Goal: Task Accomplishment & Management: Complete application form

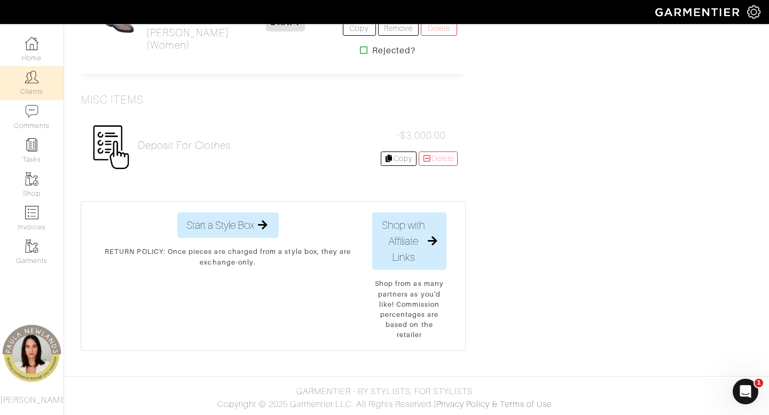
click at [31, 80] on img at bounding box center [31, 76] width 13 height 13
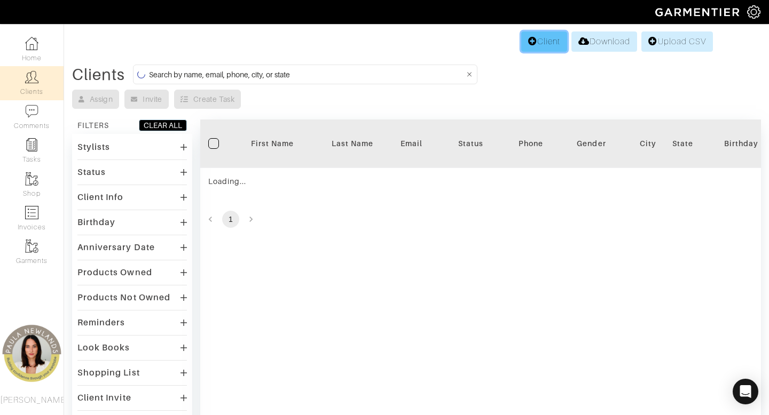
click at [540, 43] on link "Client" at bounding box center [544, 41] width 46 height 20
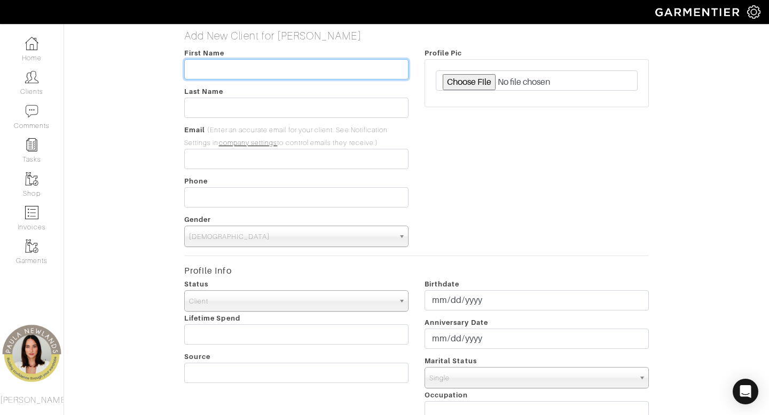
click at [353, 77] on input "text" at bounding box center [296, 69] width 224 height 20
type input "Jan"
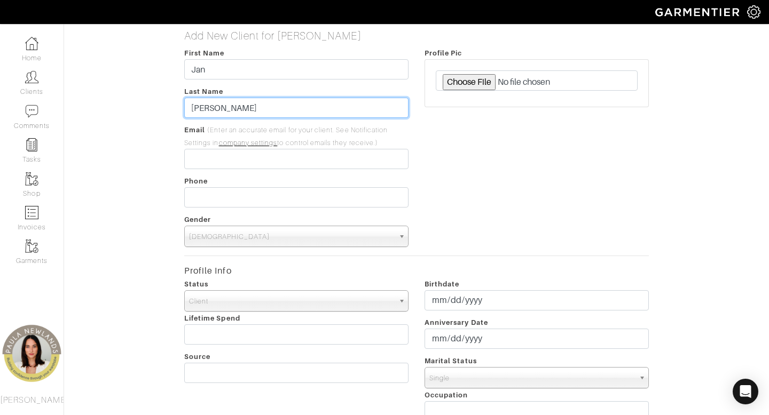
type input "FLatt"
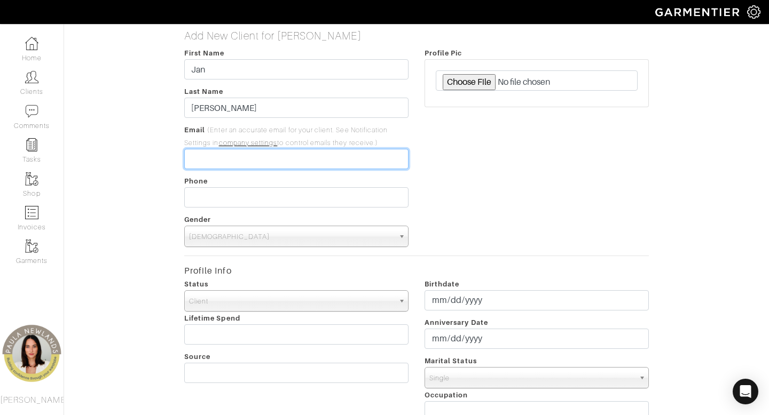
paste input "retired - 72 closet full of clothes weight fluctuates has scarves, belts, acces…"
type input "retired - 72 closet full of clothes weight fluctuates has scarves, belts, acces…"
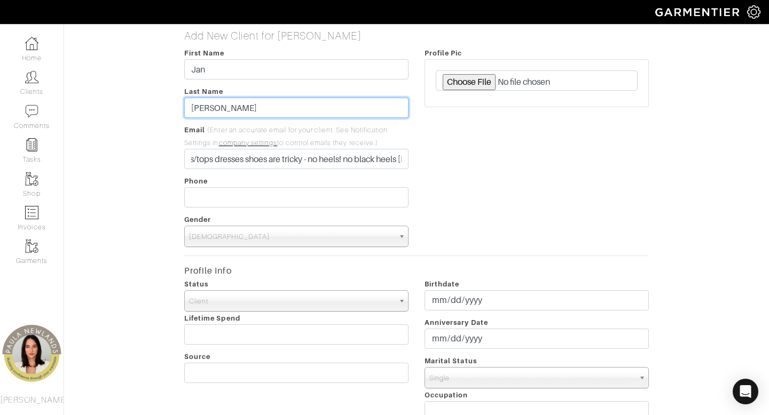
click at [263, 109] on input "FLatt" at bounding box center [296, 108] width 224 height 20
type input "Flatt"
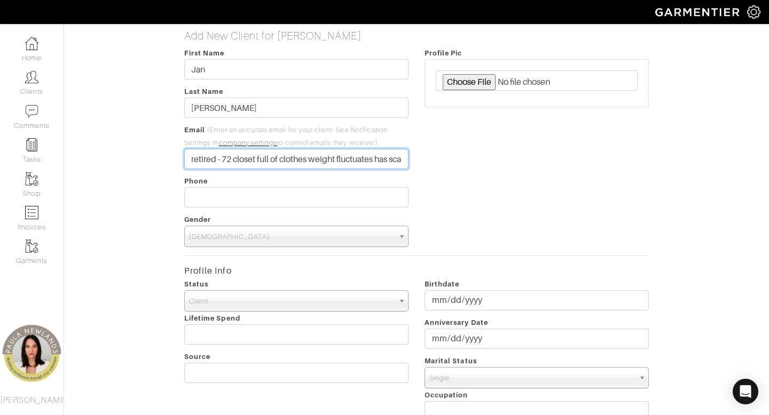
click at [275, 154] on input "retired - 72 closet full of clothes weight fluctuates has scarves, belts, acces…" at bounding box center [296, 159] width 224 height 20
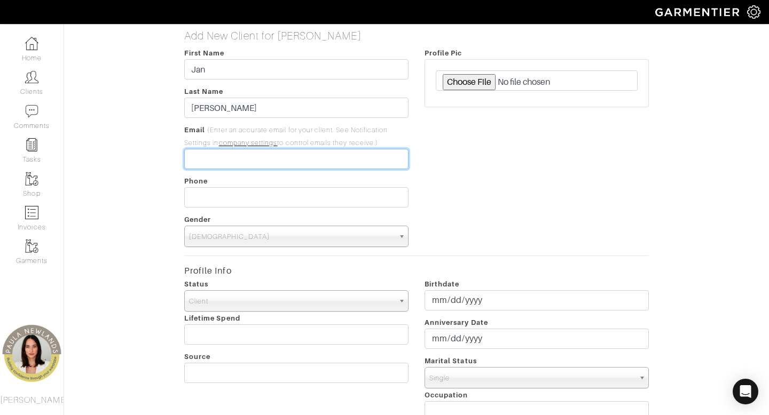
paste input "[EMAIL_ADDRESS][DOMAIN_NAME]"
type input "[EMAIL_ADDRESS][DOMAIN_NAME]"
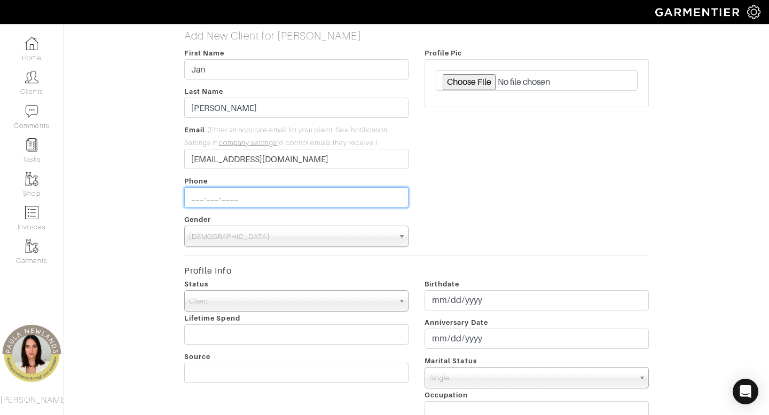
click at [283, 195] on input "___-___-____" at bounding box center [296, 197] width 224 height 20
paste input "2147939786"
type input "[PHONE_NUMBER]"
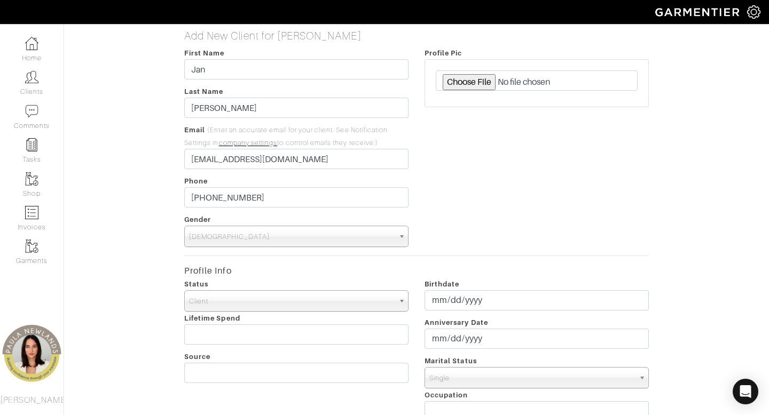
click at [260, 236] on span "Male" at bounding box center [291, 236] width 205 height 21
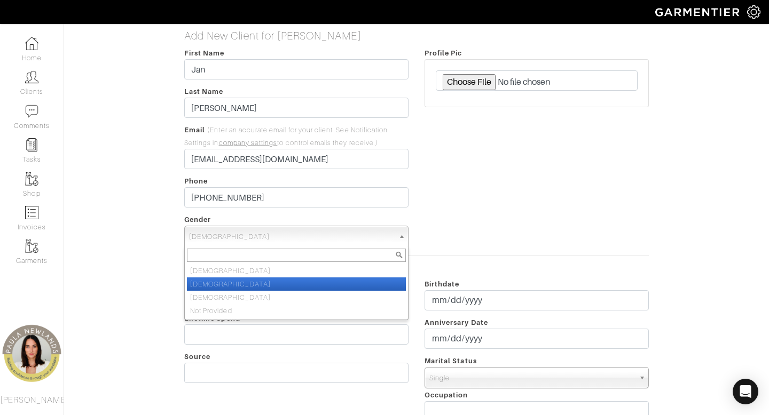
click at [267, 283] on li "Female" at bounding box center [296, 284] width 219 height 13
select select "Female"
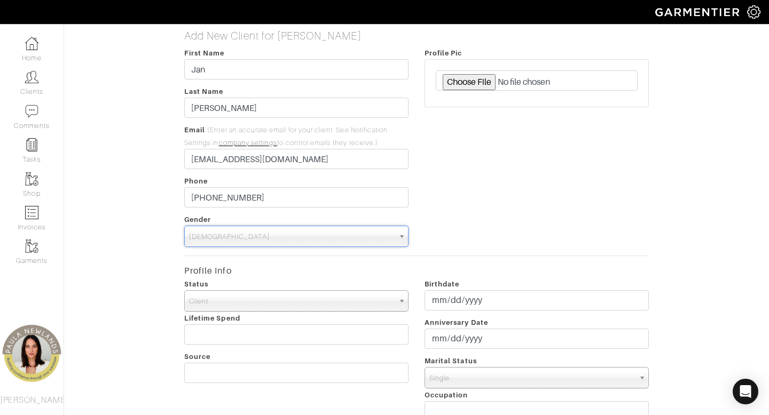
scroll to position [362, 0]
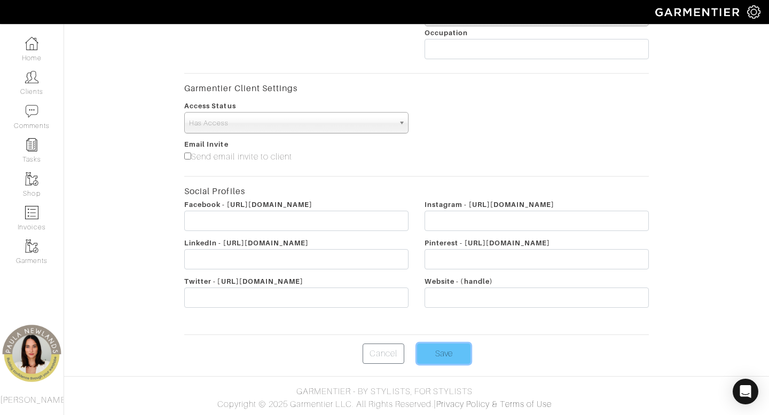
click at [447, 353] on input "Save" at bounding box center [443, 354] width 53 height 20
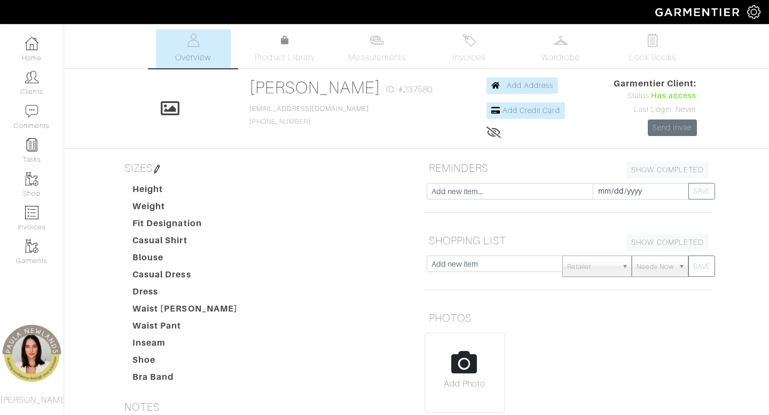
scroll to position [236, 0]
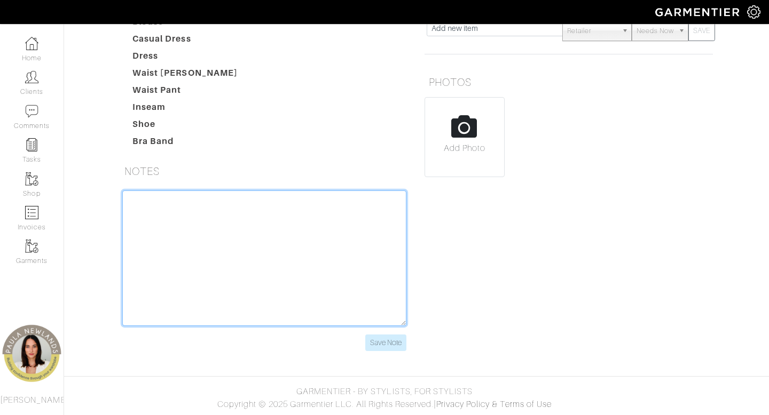
click at [258, 268] on textarea at bounding box center [264, 259] width 284 height 136
paste textarea "retired - 72 closet full of clothes weight fluctuates has scarves, belts, acces…"
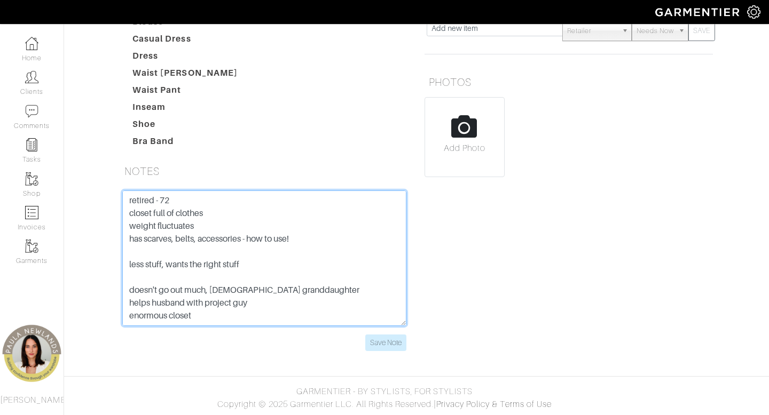
scroll to position [213, 0]
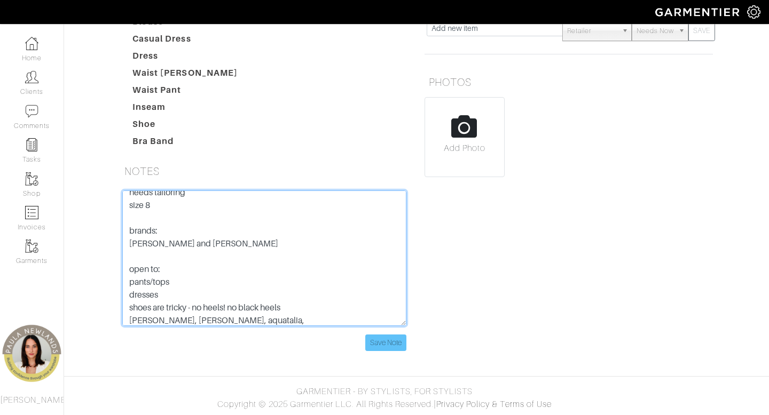
type textarea "retired - 72 closet full of clothes weight fluctuates has scarves, belts, acces…"
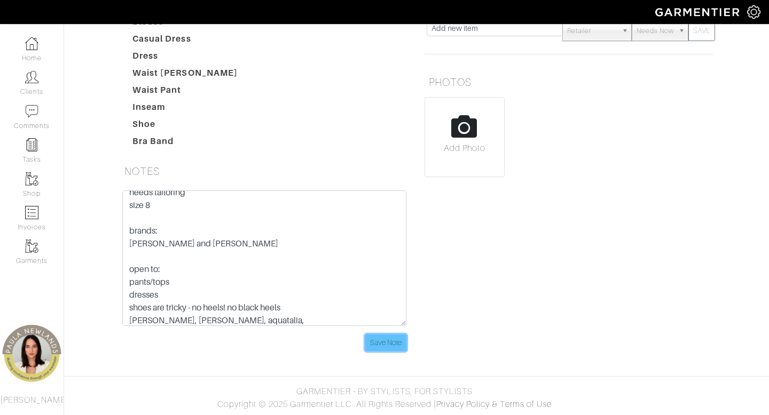
click at [388, 337] on input "Save Note" at bounding box center [385, 343] width 41 height 17
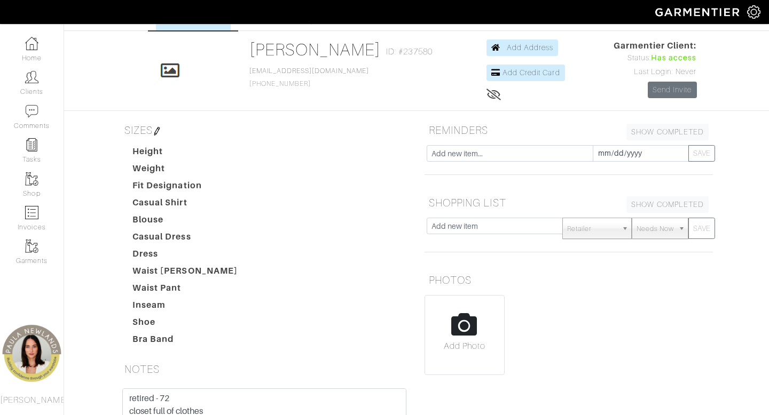
scroll to position [0, 0]
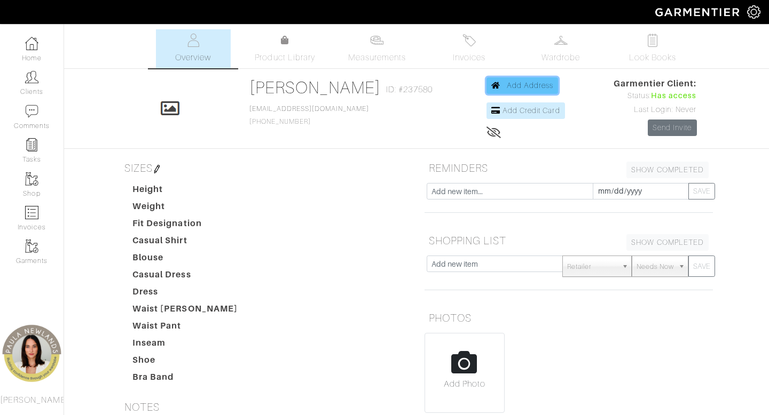
click at [507, 85] on span "Add Address" at bounding box center [530, 85] width 47 height 9
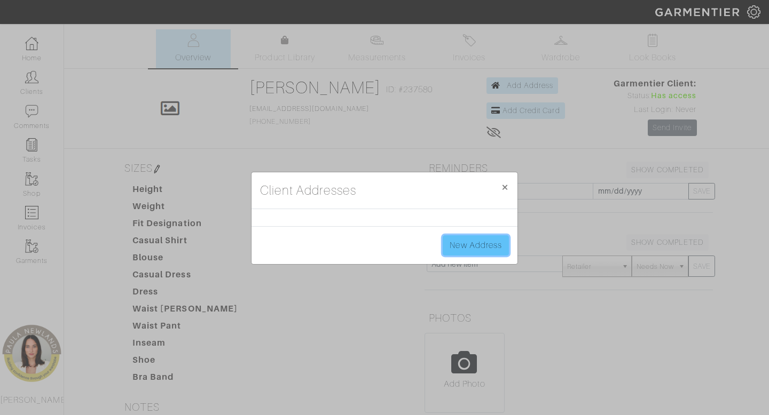
click at [454, 244] on link "New Address" at bounding box center [475, 245] width 66 height 20
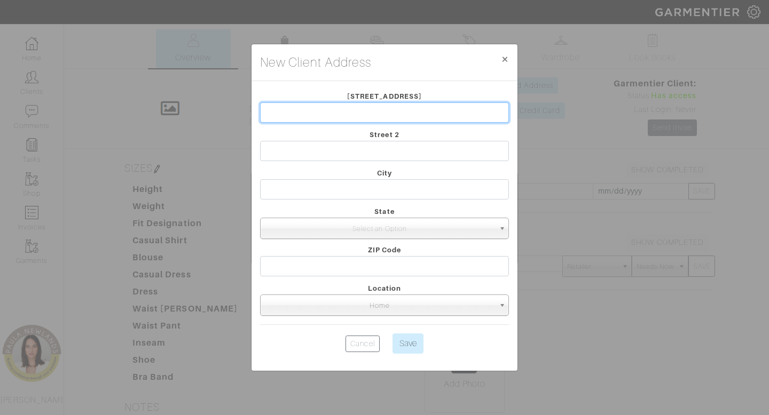
click at [326, 113] on input "text" at bounding box center [384, 112] width 249 height 20
paste input "[STREET_ADDRESS][PERSON_NAME]"
type input "[STREET_ADDRESS][PERSON_NAME]"
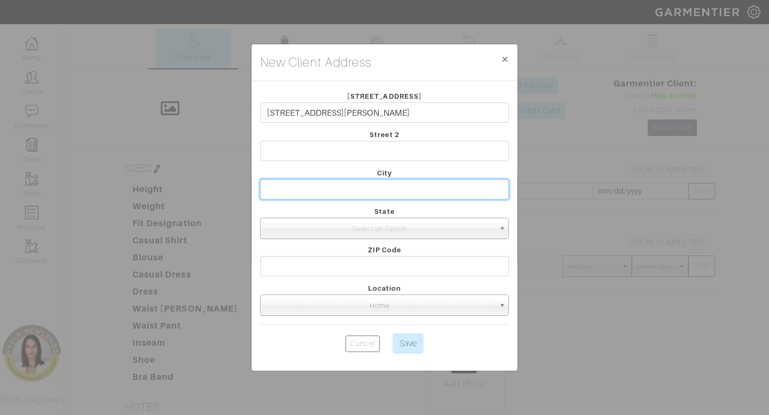
click at [368, 195] on input "text" at bounding box center [384, 189] width 249 height 20
click at [365, 188] on input "DAllas" at bounding box center [384, 189] width 249 height 20
type input "[GEOGRAPHIC_DATA]"
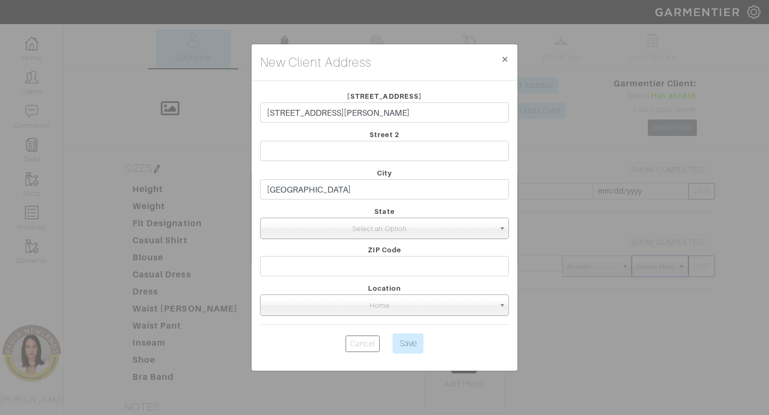
click at [360, 228] on span "Select an Option" at bounding box center [380, 228] width 230 height 21
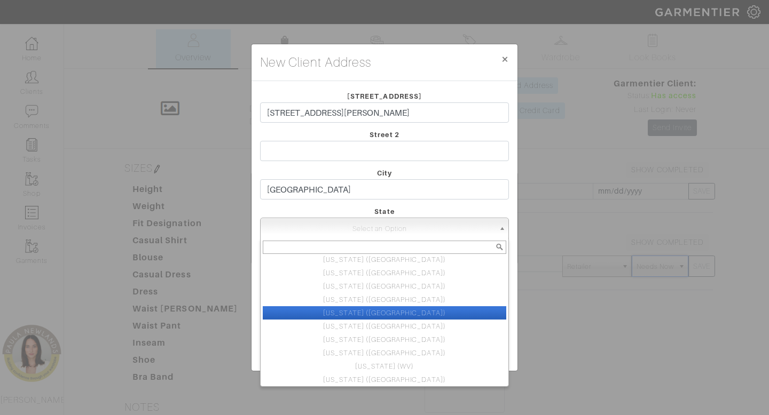
scroll to position [536, 0]
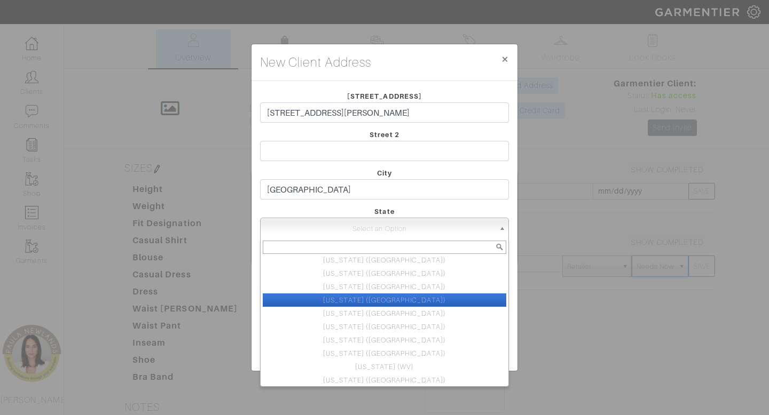
click at [408, 304] on li "[US_STATE] ([GEOGRAPHIC_DATA])" at bounding box center [384, 300] width 243 height 13
select select "44"
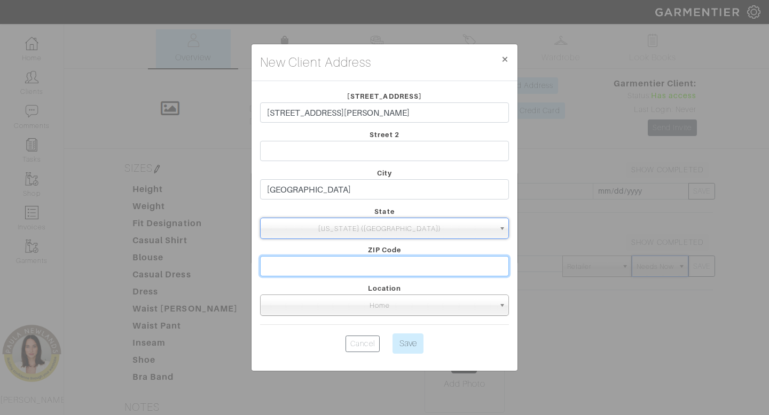
click at [400, 264] on input "text" at bounding box center [384, 266] width 249 height 20
type input "75231"
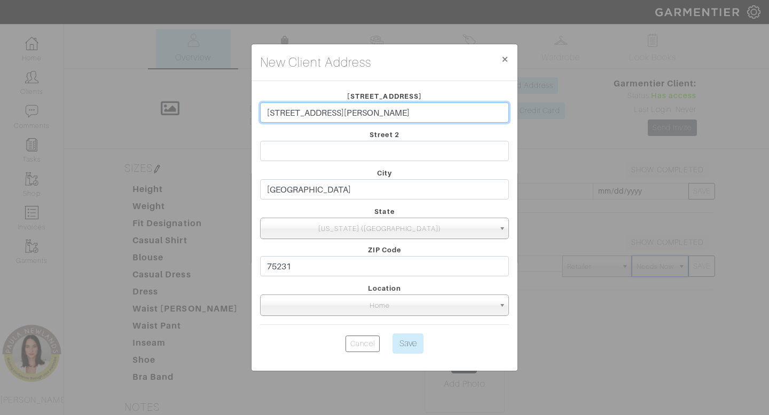
drag, startPoint x: 438, startPoint y: 113, endPoint x: 338, endPoint y: 115, distance: 99.3
click at [336, 113] on input "[STREET_ADDRESS][PERSON_NAME]" at bounding box center [384, 112] width 249 height 20
type input "[STREET_ADDRESS][PERSON_NAME]"
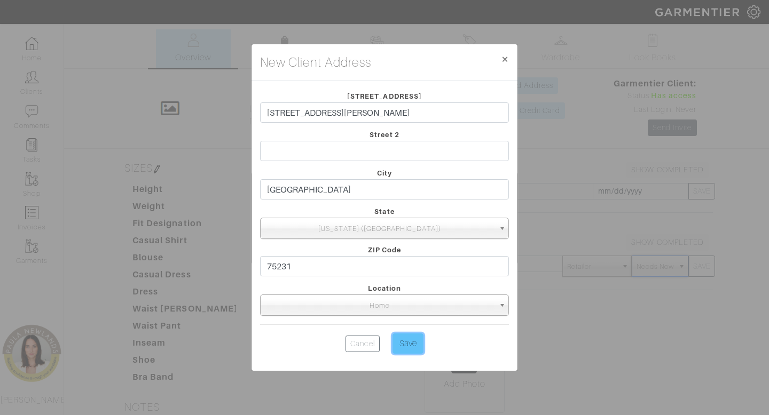
click at [409, 344] on input "Save" at bounding box center [407, 344] width 31 height 20
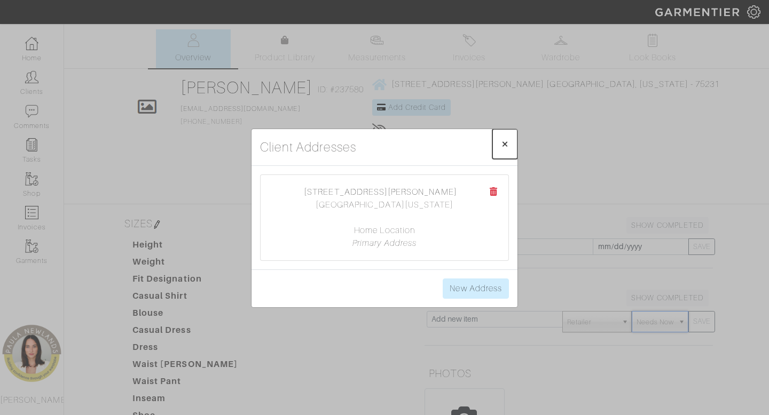
click at [505, 145] on span "×" at bounding box center [505, 144] width 8 height 14
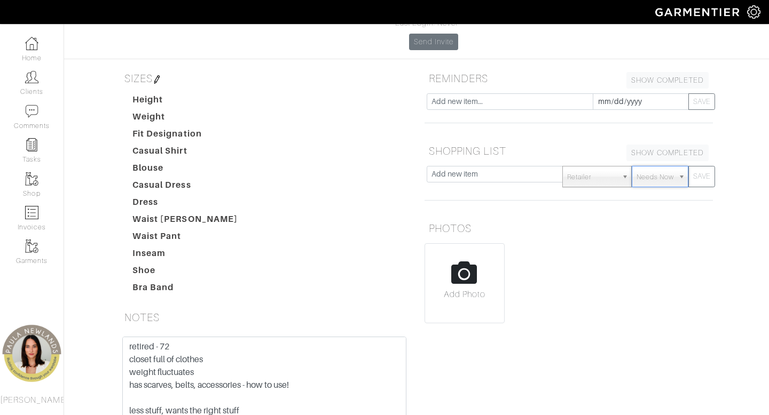
scroll to position [148, 0]
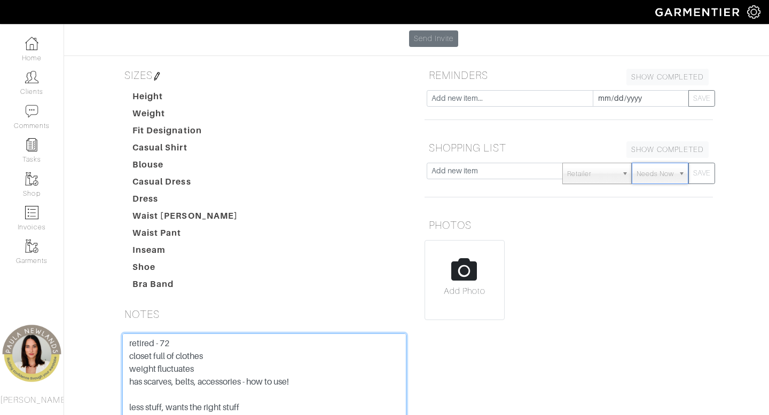
click at [129, 334] on textarea "retired - 72 closet full of clothes weight fluctuates has scarves, belts, acces…" at bounding box center [264, 402] width 284 height 136
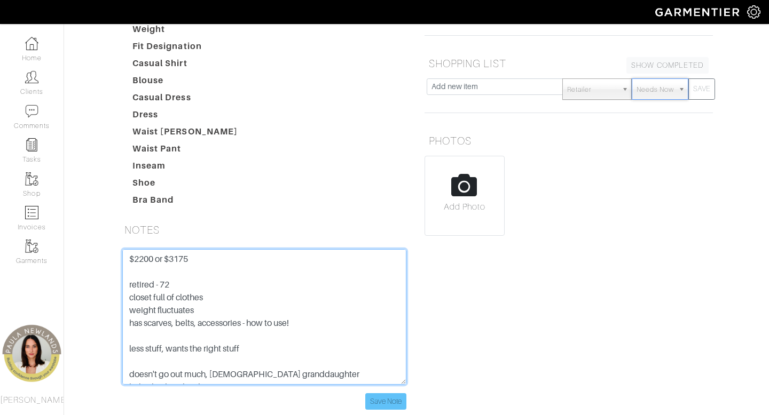
type textarea "$2200 or $3175 retired - 72 closet full of clothes weight fluctuates has scarve…"
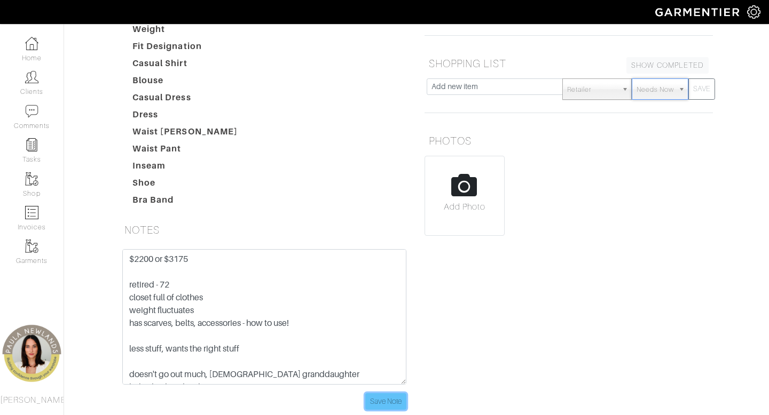
click at [396, 393] on input "Save Note" at bounding box center [385, 401] width 41 height 17
